Goal: Find contact information: Find contact information

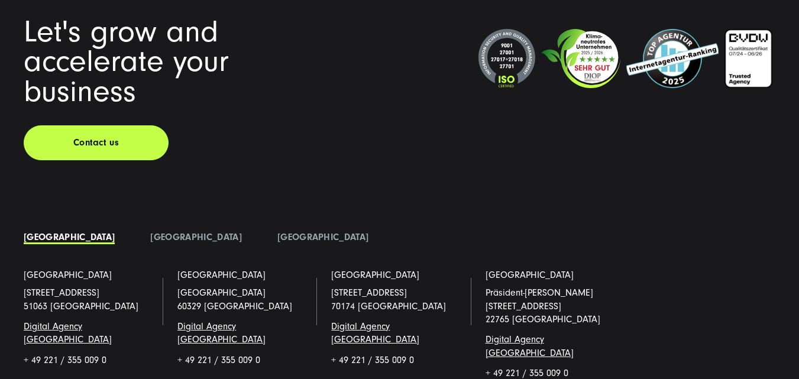
scroll to position [7929, 0]
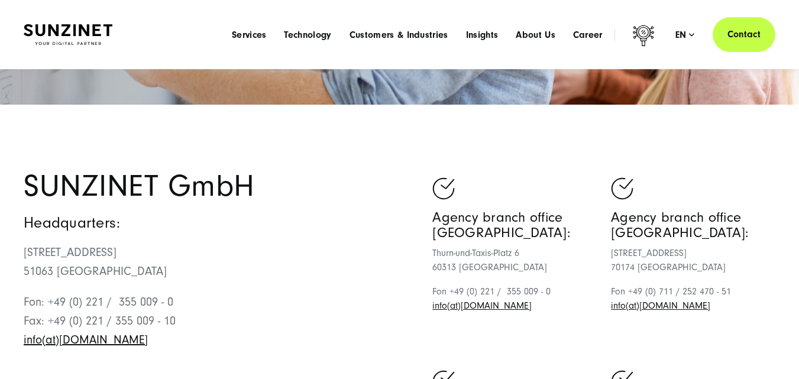
scroll to position [296, 0]
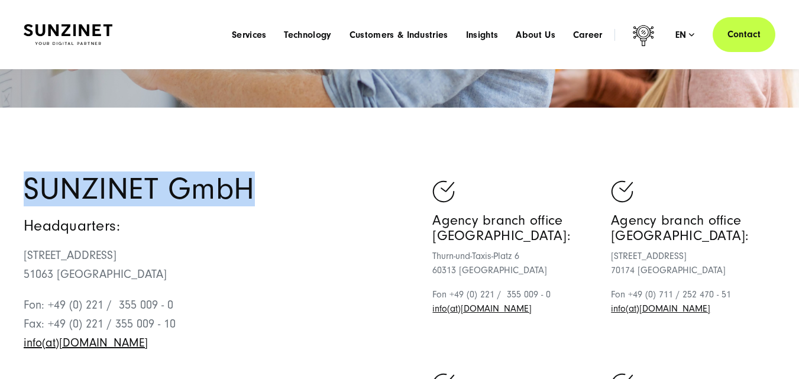
drag, startPoint x: 274, startPoint y: 183, endPoint x: 13, endPoint y: 191, distance: 260.9
copy h1 "SUNZINET GmbH"
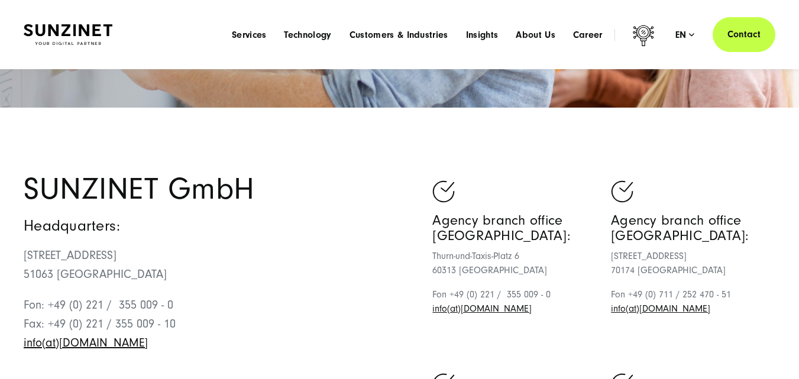
click at [263, 232] on h4 "Headquarters:" at bounding box center [212, 226] width 376 height 16
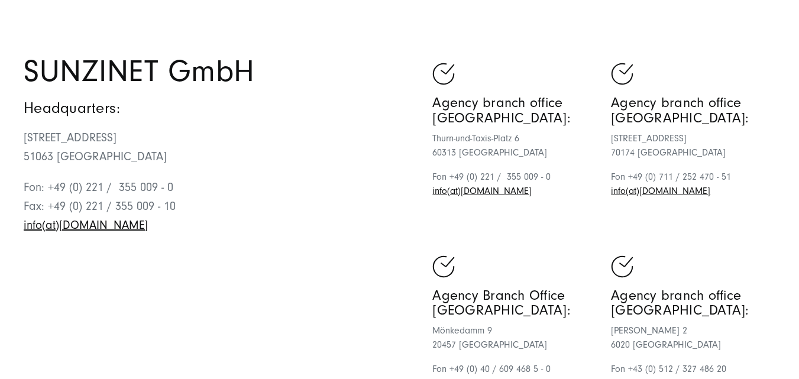
scroll to position [414, 0]
drag, startPoint x: 137, startPoint y: 229, endPoint x: 24, endPoint y: 233, distance: 113.0
click at [24, 233] on p "Fon: +49 (0) 221 / 355 009 - 0 Fax: +49 (0) 221 / 355 009 - 10 info(at)sunzinet…" at bounding box center [212, 205] width 376 height 57
copy link "info(at)sunzinet.com"
click at [281, 222] on p "Fon: +49 (0) 221 / 355 009 - 0 Fax: +49 (0) 221 / 355 009 - 10 info(at)sunzinet…" at bounding box center [212, 205] width 376 height 57
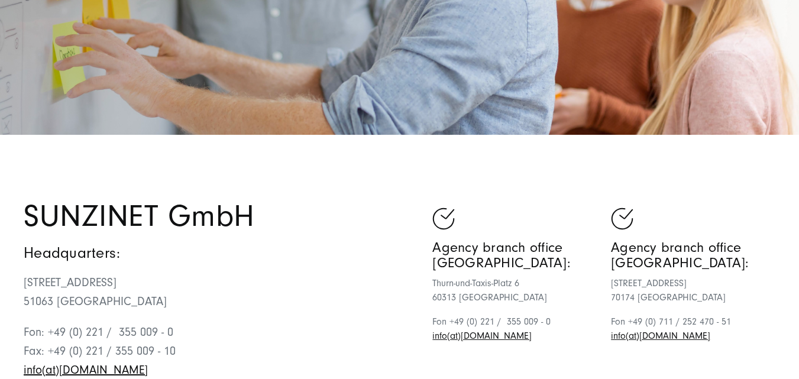
scroll to position [296, 0]
